Goal: Task Accomplishment & Management: Use online tool/utility

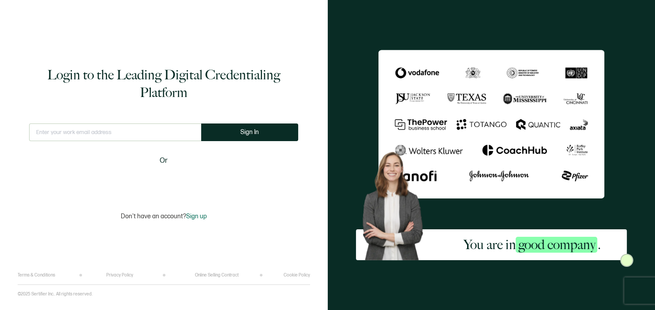
click at [75, 130] on input "text" at bounding box center [115, 133] width 172 height 18
type input "[EMAIL_ADDRESS][DOMAIN_NAME]"
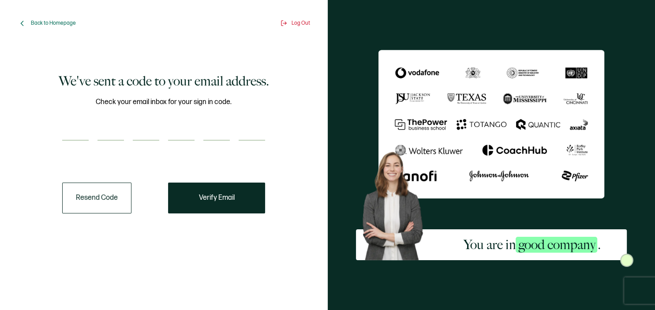
click at [72, 131] on input "number" at bounding box center [75, 132] width 26 height 18
paste input "7"
type input "7"
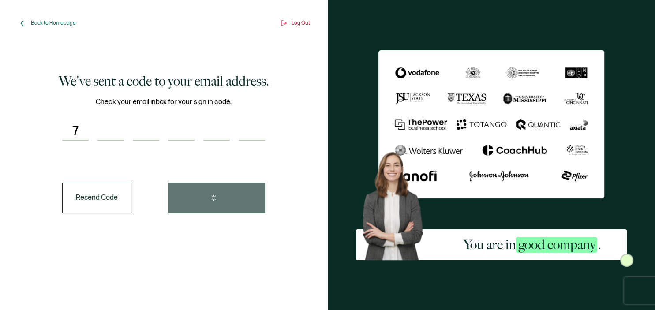
type input "0"
type input "8"
type input "0"
type input "6"
type input "3"
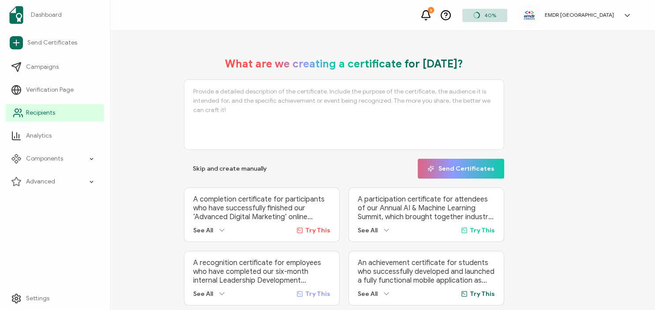
click at [62, 114] on link "Recipients" at bounding box center [55, 113] width 98 height 18
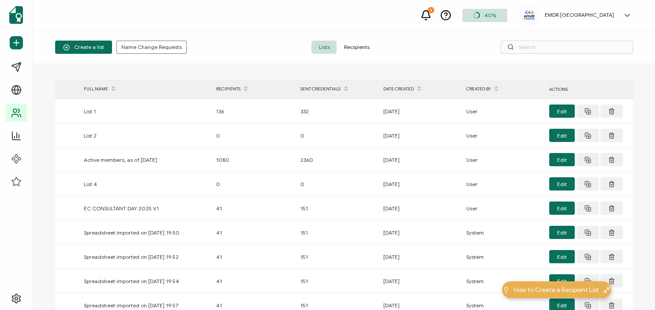
click at [355, 48] on span "Recipients" at bounding box center [357, 47] width 40 height 13
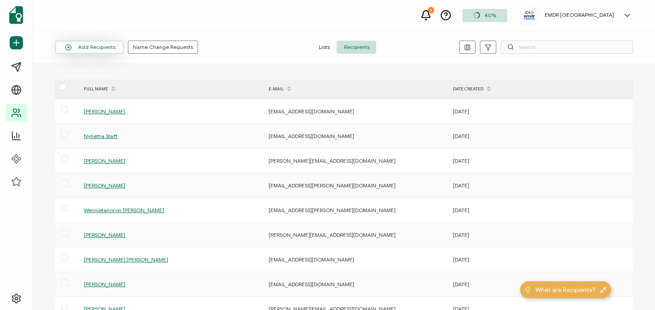
click at [107, 45] on button "Add Recipients" at bounding box center [89, 47] width 68 height 13
click at [94, 73] on span "Upload Spreadsheet" at bounding box center [99, 71] width 50 height 7
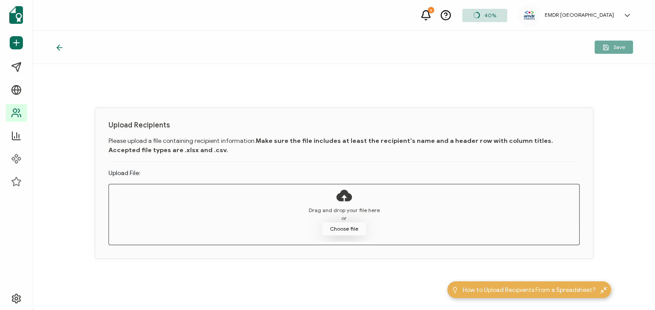
click at [354, 228] on button "Choose file" at bounding box center [344, 228] width 44 height 13
click at [342, 221] on span "or" at bounding box center [343, 218] width 5 height 8
click at [341, 233] on button "Choose file" at bounding box center [344, 228] width 44 height 13
click at [207, 95] on div "Upload Recipients Please upload a file containing recipient information. Make s…" at bounding box center [344, 187] width 622 height 246
click at [337, 230] on button "Choose file" at bounding box center [344, 228] width 44 height 13
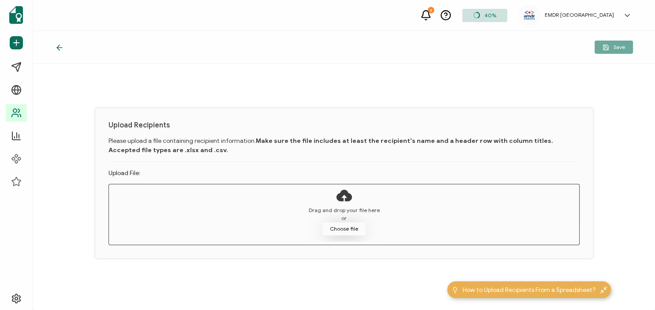
click at [338, 229] on button "Choose file" at bounding box center [344, 228] width 44 height 13
click at [500, 243] on div "Drag and drop your file here or Choose file" at bounding box center [344, 214] width 471 height 61
click at [338, 227] on button "Choose file" at bounding box center [344, 228] width 44 height 13
click at [355, 228] on button "Choose file" at bounding box center [344, 228] width 44 height 13
click at [505, 98] on div "Upload Recipients Please upload a file containing recipient information. Make s…" at bounding box center [344, 187] width 622 height 246
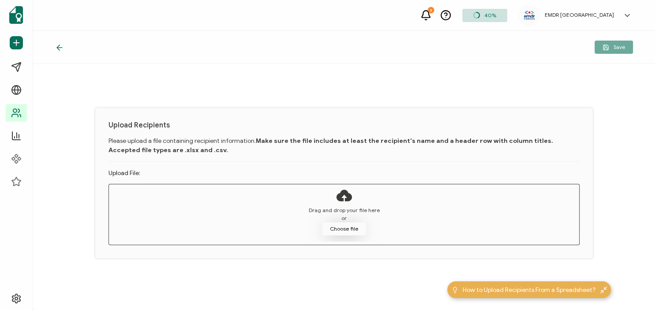
click at [343, 229] on button "Choose file" at bounding box center [344, 228] width 44 height 13
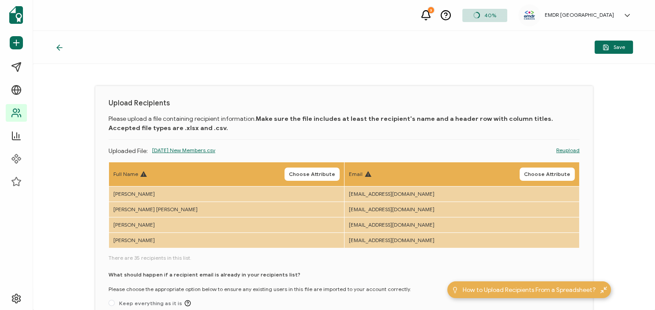
scroll to position [79, 0]
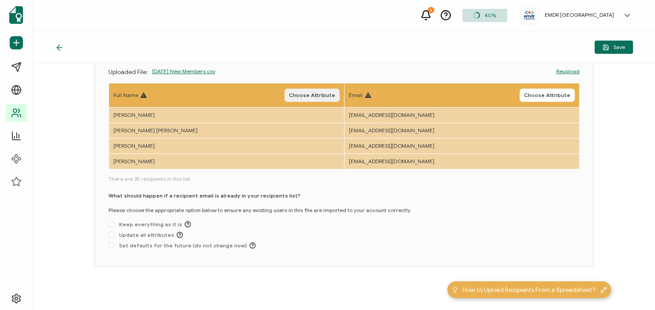
click at [320, 97] on span "Choose Attribute" at bounding box center [312, 95] width 46 height 5
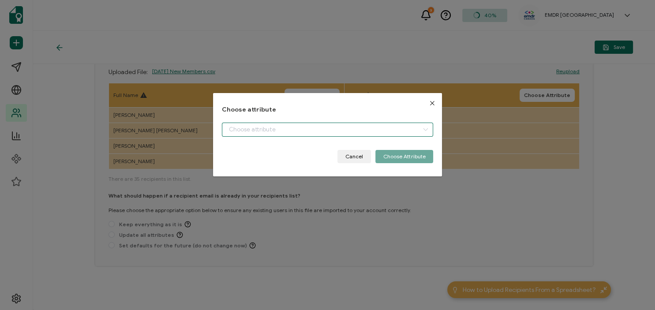
click at [278, 133] on input "dialog" at bounding box center [328, 130] width 212 height 14
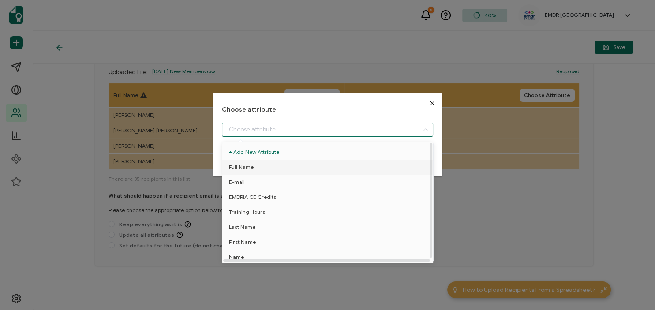
click at [251, 167] on span "Full Name" at bounding box center [241, 167] width 25 height 15
type input "Full Name"
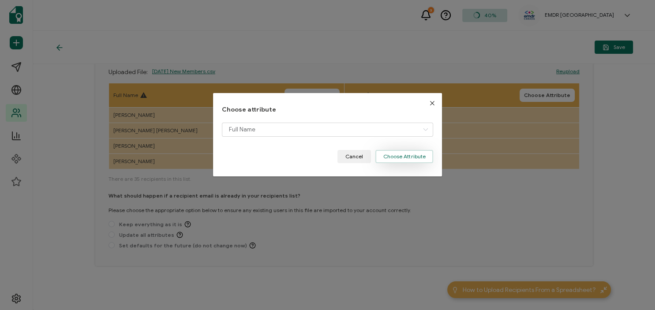
click at [396, 154] on button "Choose Attribute" at bounding box center [404, 156] width 58 height 13
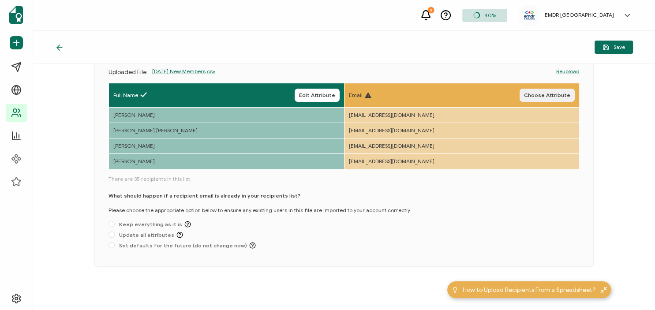
click at [551, 98] on span "Choose Attribute" at bounding box center [547, 95] width 46 height 5
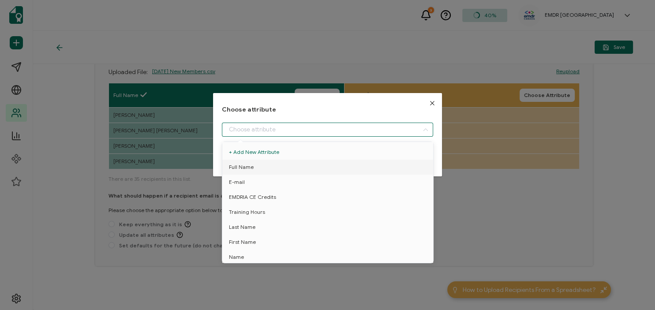
click at [376, 133] on input "dialog" at bounding box center [328, 130] width 212 height 14
click at [255, 183] on li "E-mail" at bounding box center [327, 182] width 215 height 15
type input "E-mail"
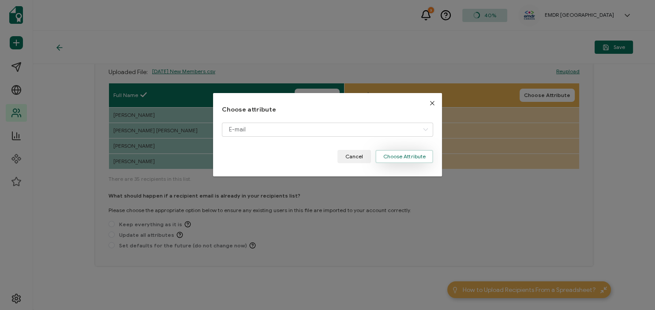
click at [407, 154] on button "Choose Attribute" at bounding box center [404, 156] width 58 height 13
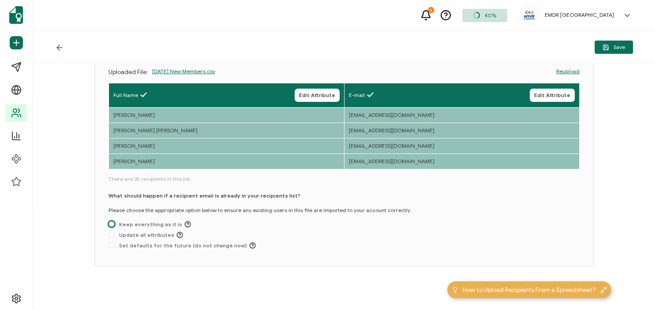
click at [112, 225] on span at bounding box center [112, 224] width 6 height 6
click at [112, 225] on input "Keep everything as it is" at bounding box center [112, 224] width 6 height 7
radio input "true"
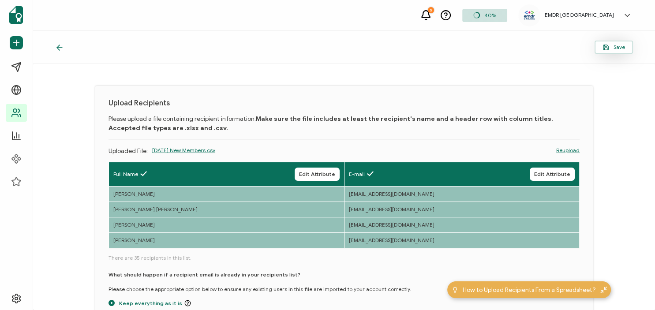
click at [616, 49] on span "Save" at bounding box center [614, 47] width 23 height 7
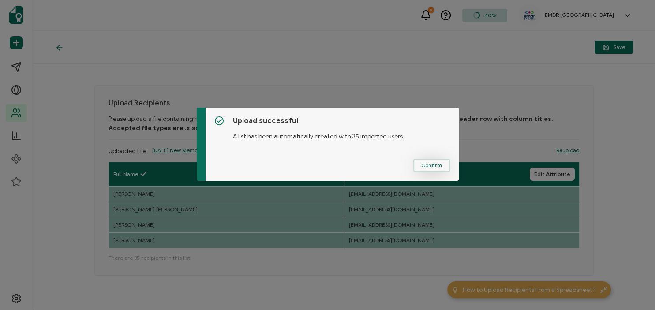
click at [432, 165] on span "Confirm" at bounding box center [431, 165] width 21 height 5
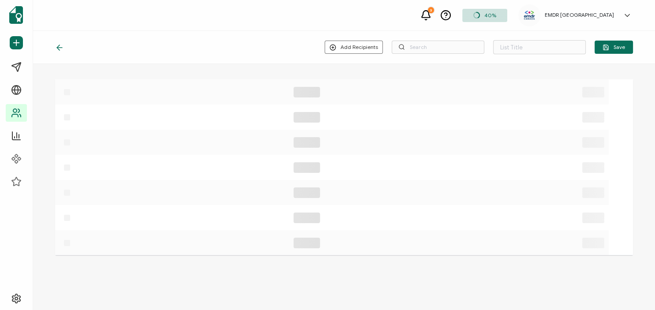
type input "Spreadsheet imported on [DATE] 12:51"
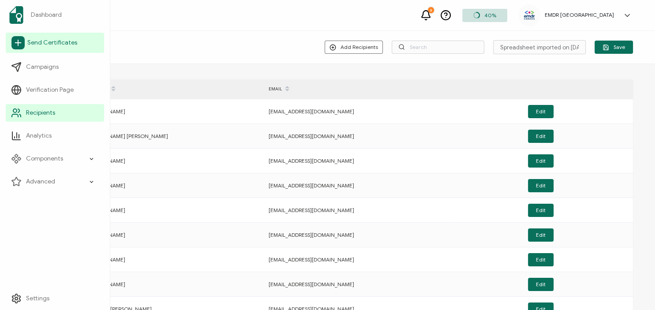
click at [41, 46] on span "Send Certificates" at bounding box center [52, 42] width 50 height 9
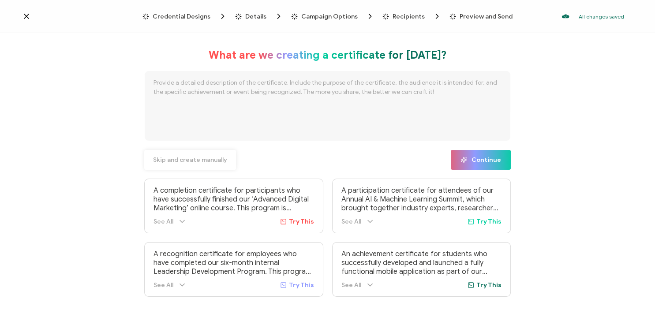
click at [186, 163] on span "Skip and create manually" at bounding box center [190, 160] width 74 height 6
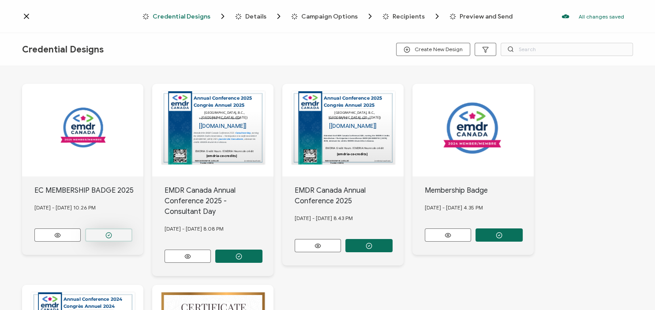
click at [108, 233] on circle "button" at bounding box center [109, 236] width 6 height 6
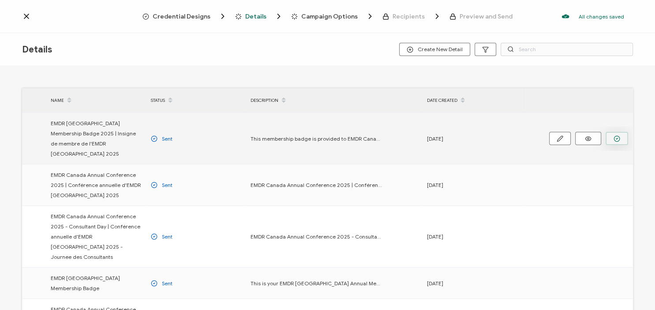
click at [614, 134] on button "button" at bounding box center [617, 138] width 23 height 13
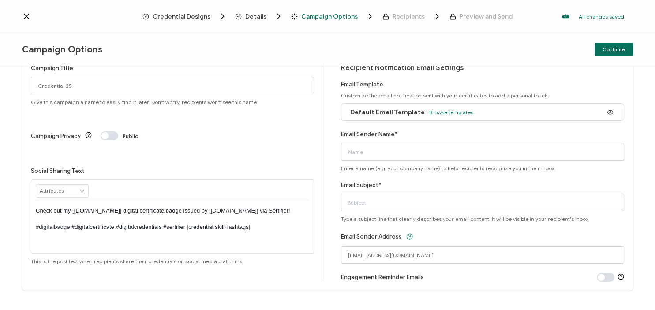
scroll to position [36, 0]
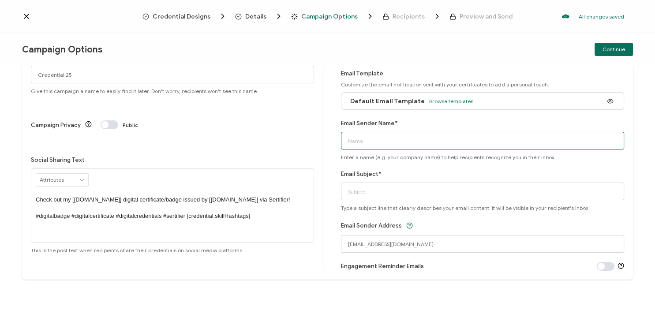
click at [372, 146] on input "Email Sender Name*" at bounding box center [482, 141] width 283 height 18
type input "e"
type input "[EMAIL_ADDRESS][DOMAIN_NAME]"
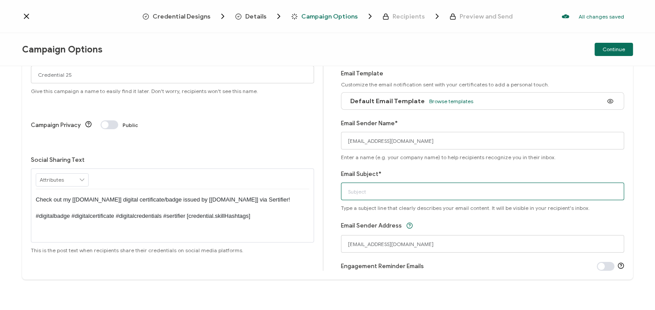
click at [369, 197] on input "Email Subject*" at bounding box center [482, 192] width 283 height 18
type input "C"
type input "EMDR [GEOGRAPHIC_DATA] Membership Badge 2025"
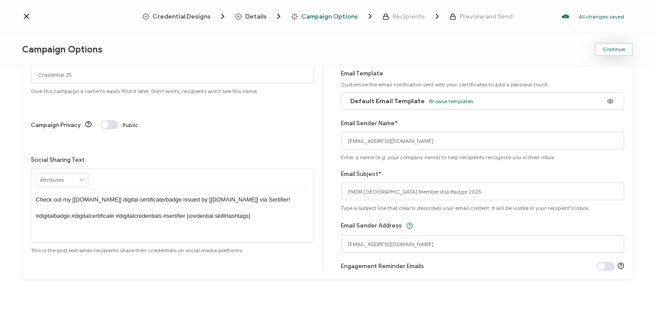
click at [623, 49] on span "Continue" at bounding box center [614, 49] width 23 height 5
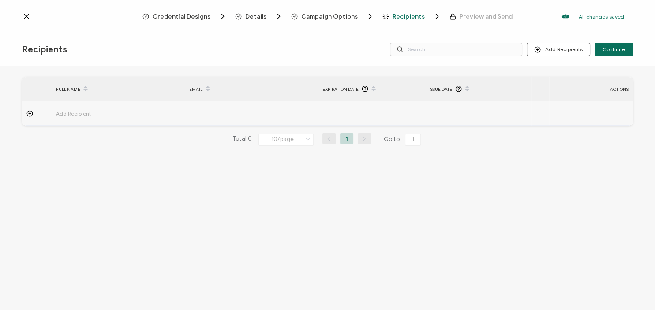
click at [69, 112] on span "Add Recipient" at bounding box center [98, 114] width 84 height 10
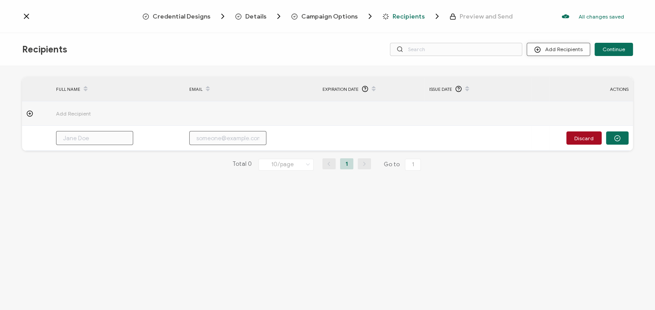
click at [560, 44] on button "Add Recipients" at bounding box center [559, 49] width 64 height 13
click at [566, 102] on span "Import From List" at bounding box center [568, 102] width 40 height 7
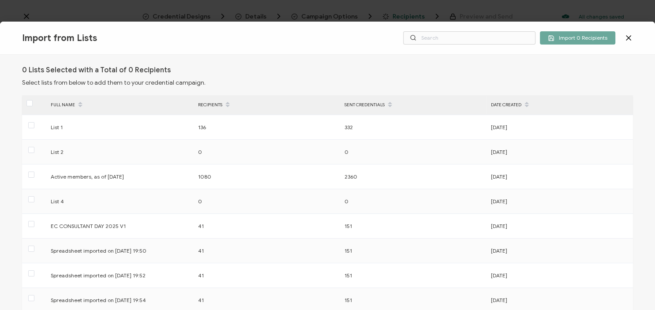
click at [513, 105] on div "DATE CREATED" at bounding box center [560, 105] width 146 height 15
click at [530, 102] on span at bounding box center [526, 105] width 11 height 15
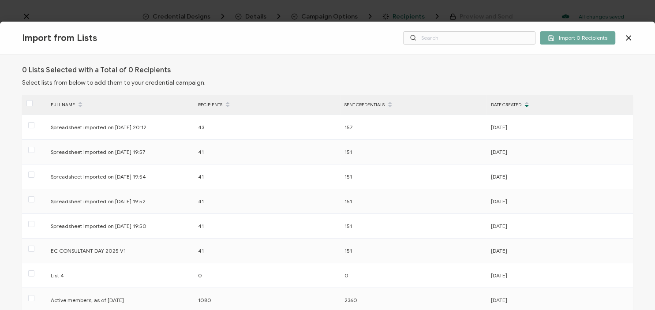
click at [526, 102] on icon at bounding box center [527, 102] width 4 height 4
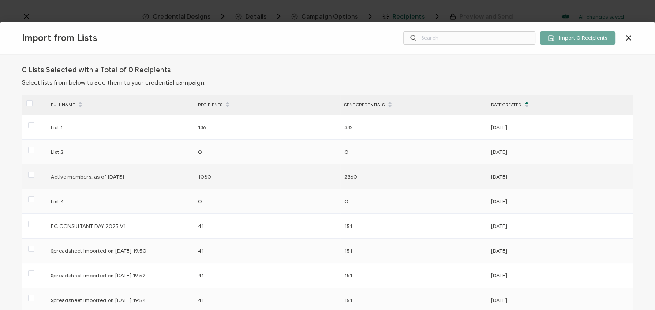
scroll to position [151, 0]
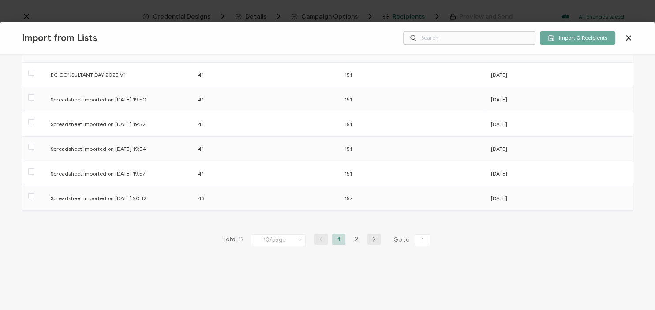
click at [381, 236] on div "Total 19 10/page 10/page 20/page 50/page 100/page 1 2 Go to 1" at bounding box center [328, 240] width 214 height 14
click at [373, 238] on icon "button" at bounding box center [374, 239] width 13 height 5
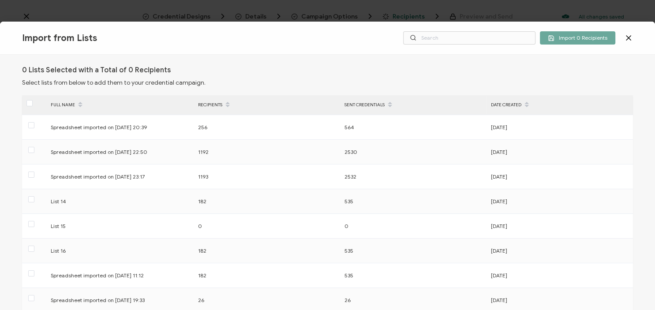
scroll to position [127, 0]
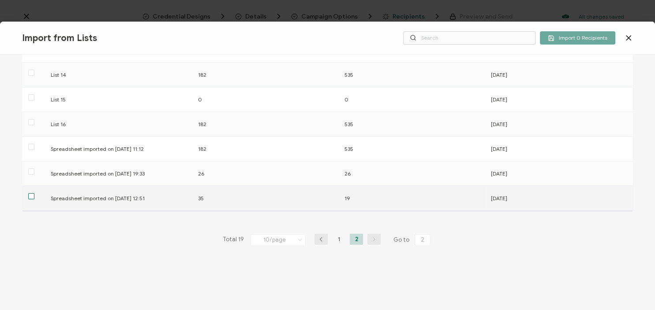
click at [32, 196] on span at bounding box center [31, 196] width 6 height 6
click at [34, 193] on input "checkbox" at bounding box center [34, 193] width 0 height 0
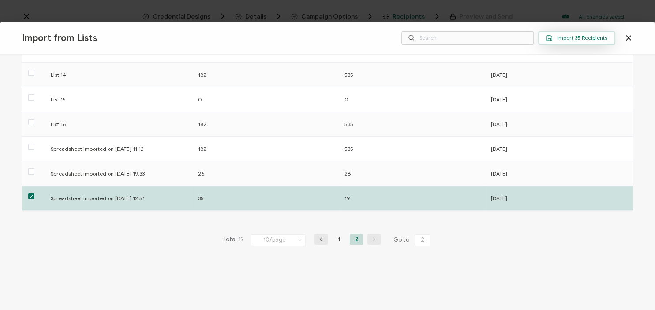
click at [567, 38] on span "Import 35 Recipients" at bounding box center [576, 38] width 61 height 7
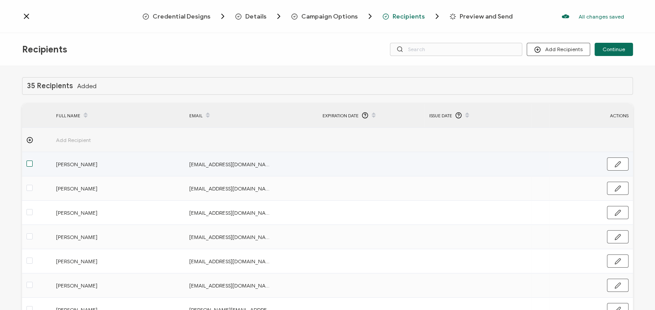
click at [30, 167] on span at bounding box center [29, 164] width 6 height 6
click at [33, 161] on input "checkbox" at bounding box center [33, 161] width 0 height 0
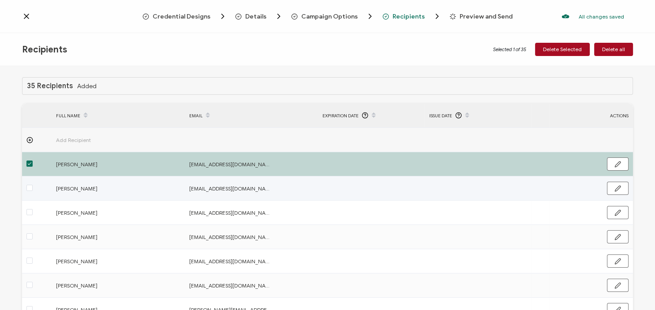
click at [30, 192] on span at bounding box center [29, 189] width 6 height 8
click at [33, 185] on input "checkbox" at bounding box center [33, 185] width 0 height 0
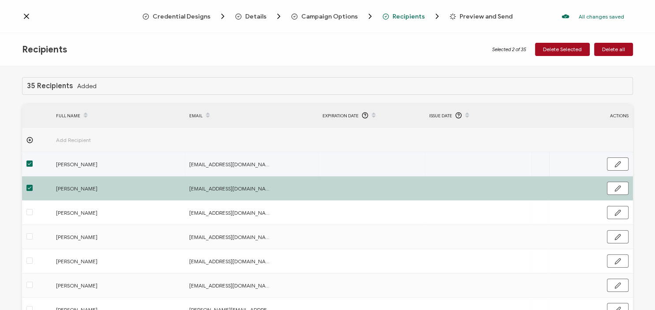
click at [29, 166] on span at bounding box center [29, 164] width 6 height 6
click at [33, 161] on input "checkbox" at bounding box center [33, 161] width 0 height 0
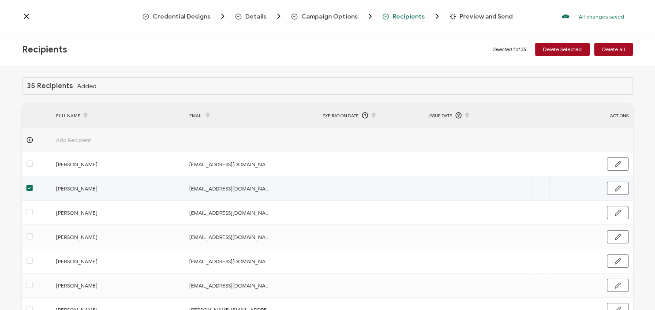
click at [28, 191] on span at bounding box center [29, 188] width 6 height 6
click at [33, 185] on input "checkbox" at bounding box center [33, 185] width 0 height 0
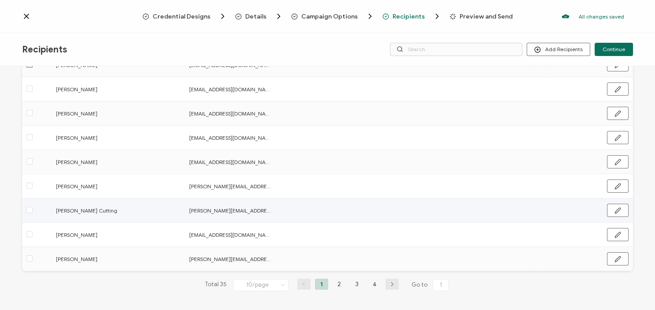
scroll to position [125, 0]
click at [390, 283] on icon "button" at bounding box center [392, 282] width 13 height 5
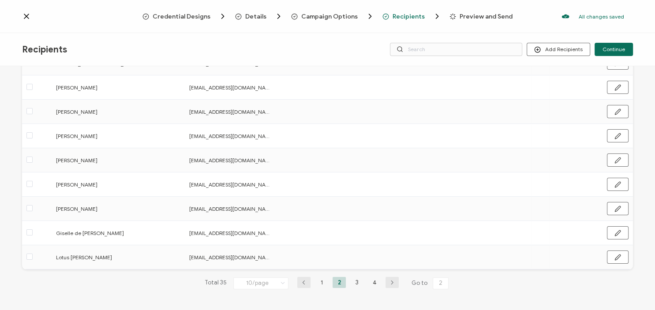
click at [395, 280] on icon "button" at bounding box center [392, 282] width 13 height 5
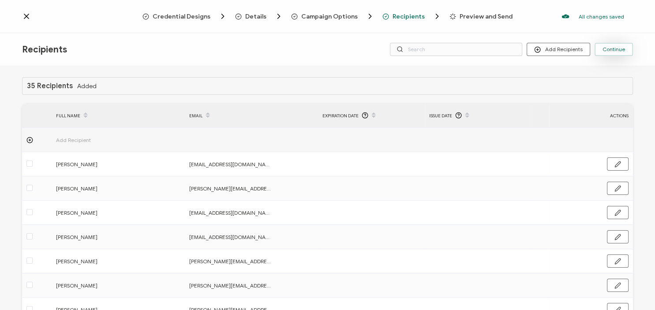
click at [610, 52] on span "Continue" at bounding box center [614, 49] width 23 height 5
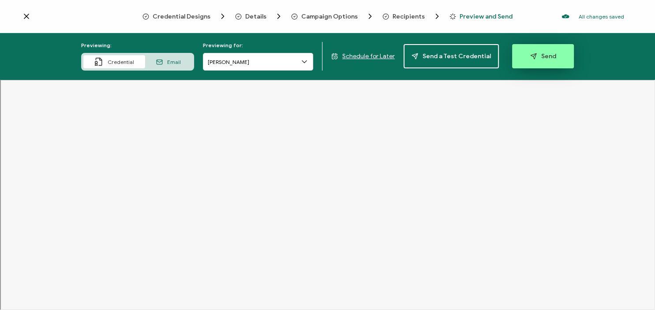
click at [541, 56] on span "Send" at bounding box center [543, 56] width 26 height 7
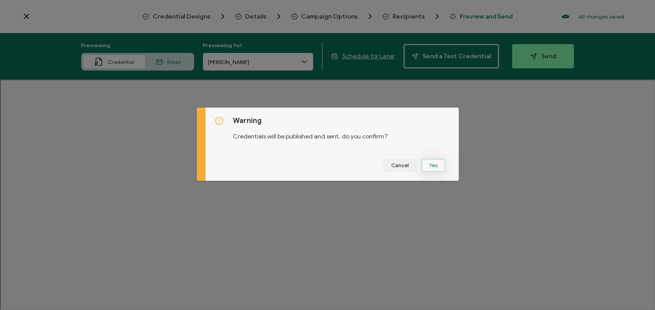
click at [435, 165] on button "Yes" at bounding box center [433, 165] width 24 height 13
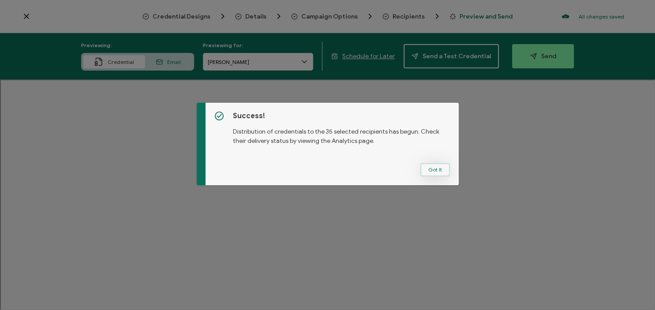
click at [443, 174] on button "Got It" at bounding box center [435, 169] width 30 height 13
